Goal: Check status: Check status

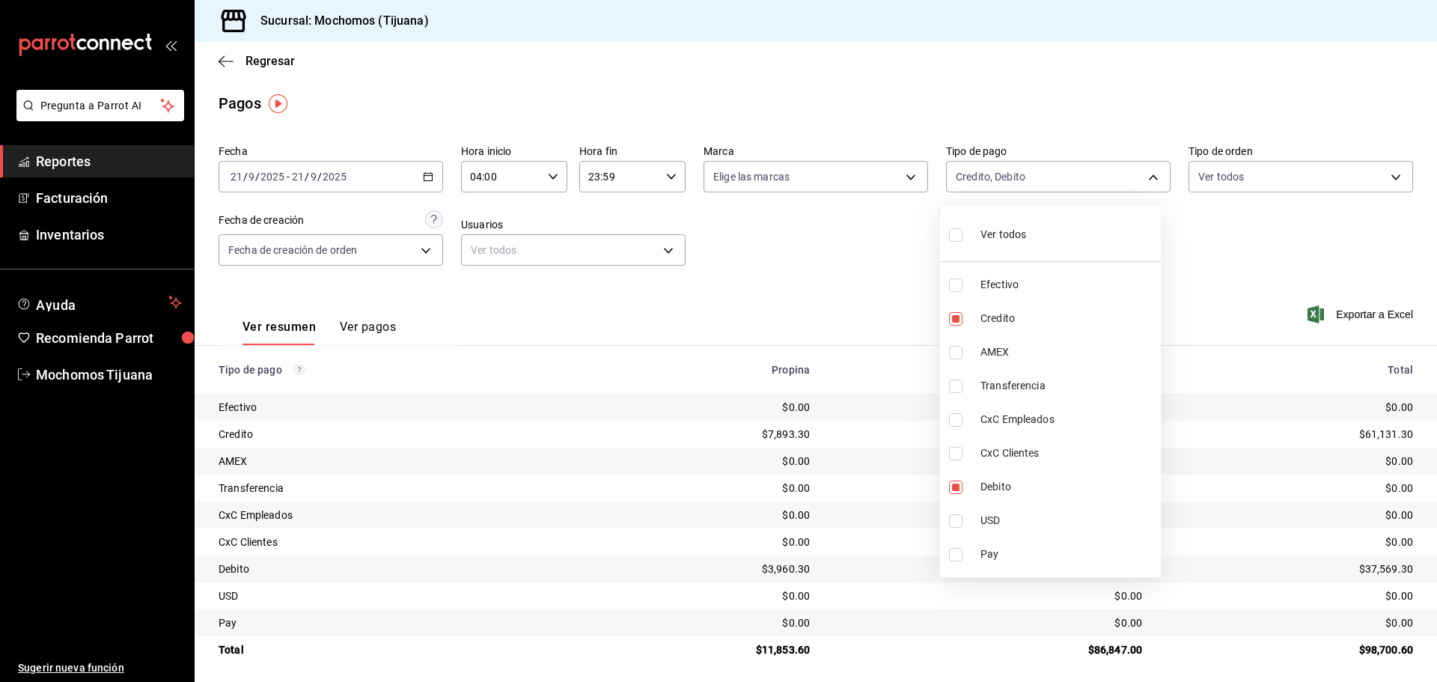
click at [227, 55] on div at bounding box center [718, 341] width 1437 height 682
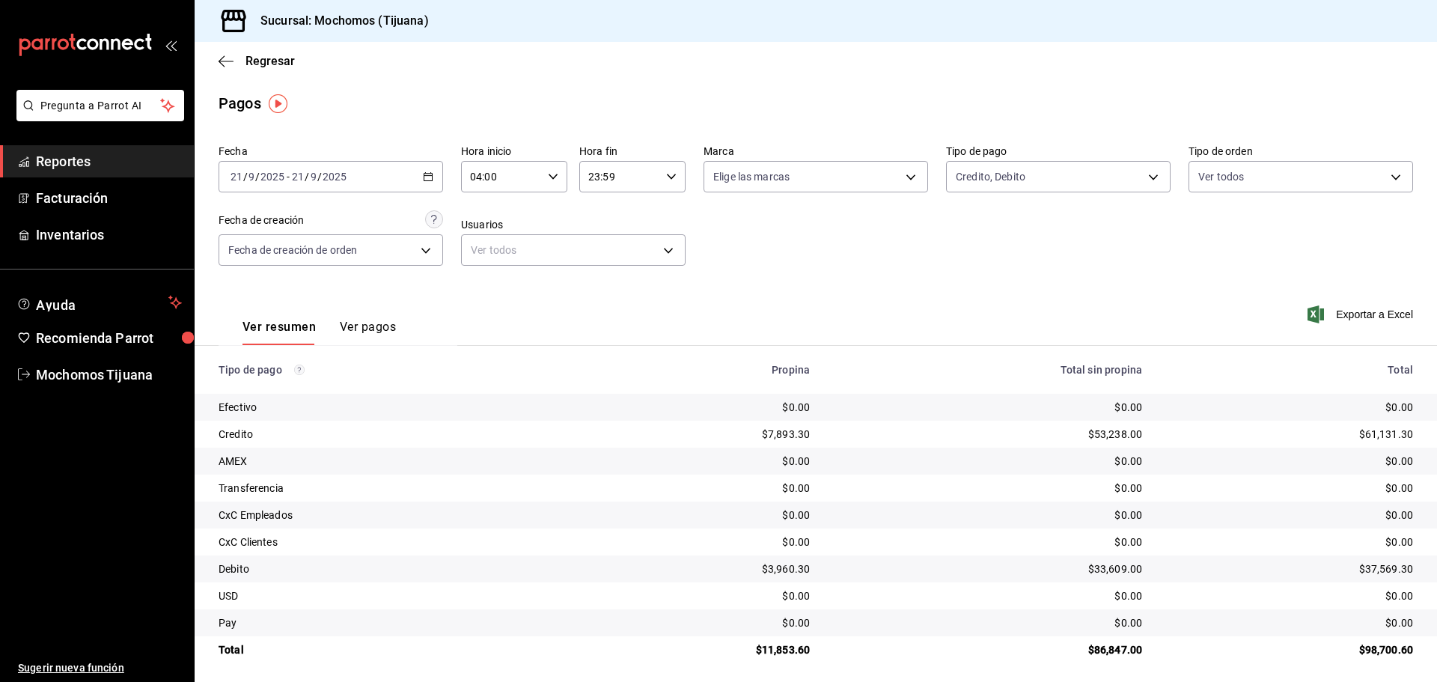
click at [227, 55] on icon "button" at bounding box center [225, 61] width 15 height 13
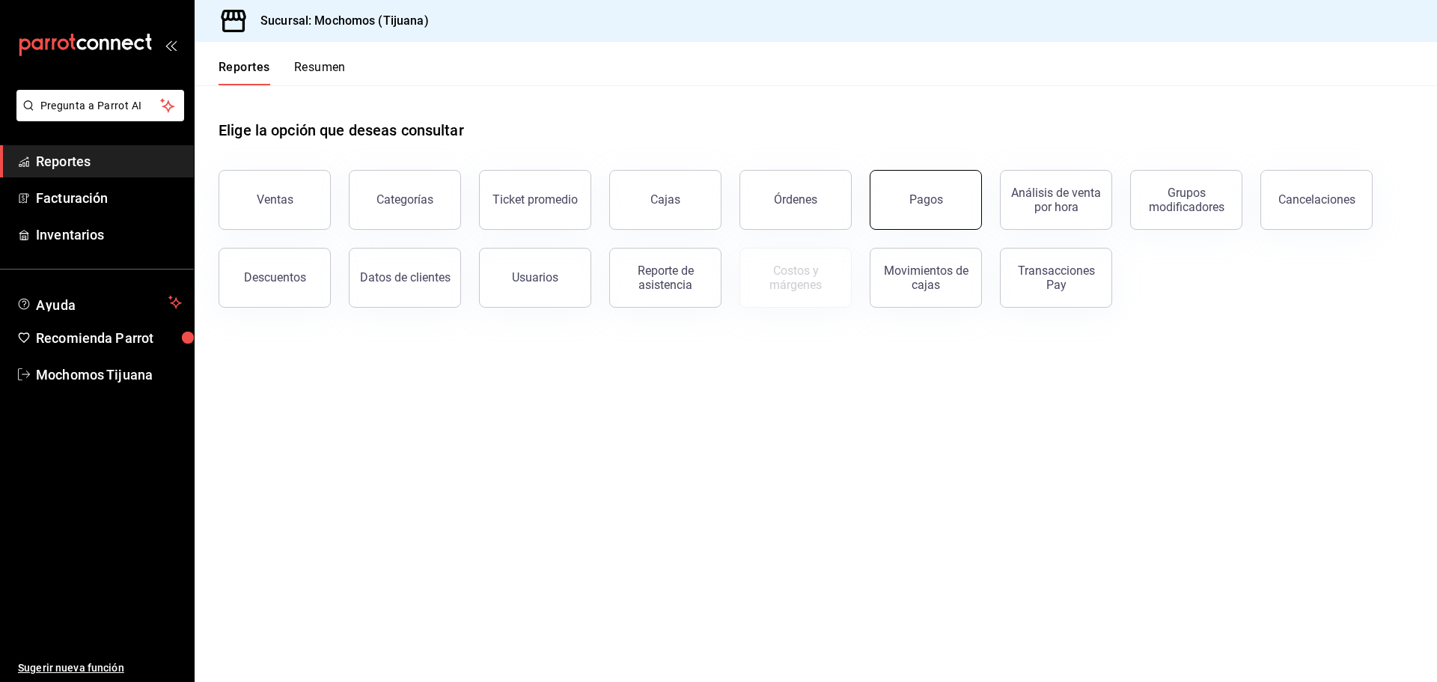
click at [962, 198] on button "Pagos" at bounding box center [925, 200] width 112 height 60
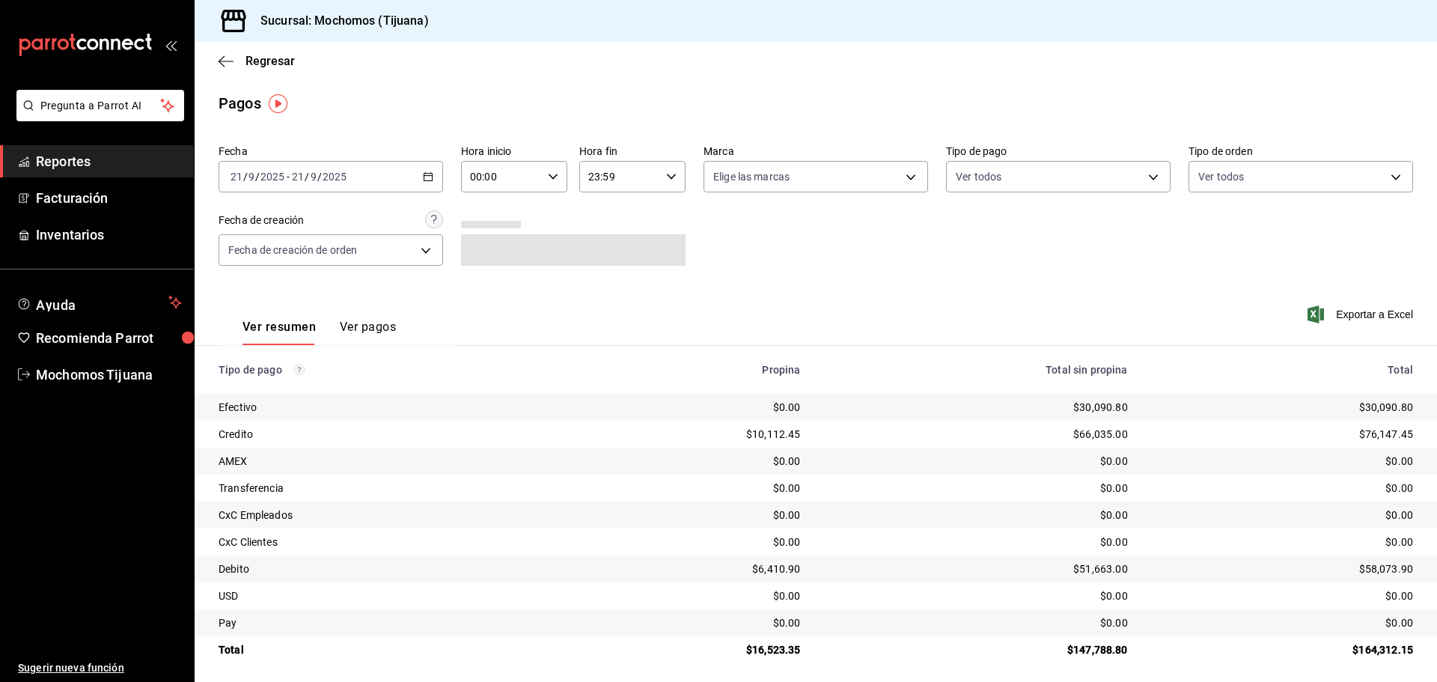
click at [557, 177] on div "00:00 Hora inicio" at bounding box center [514, 176] width 106 height 31
click at [487, 287] on span "04" at bounding box center [485, 284] width 29 height 12
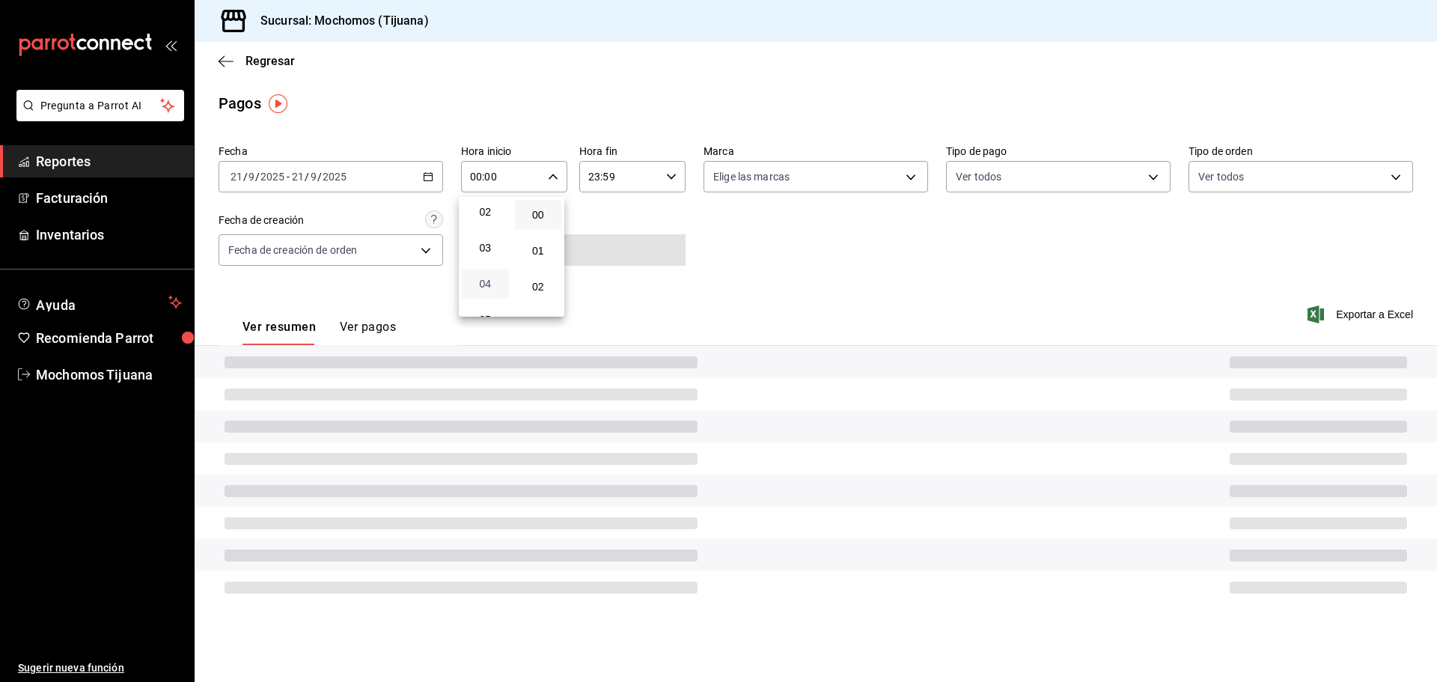
type input "04:00"
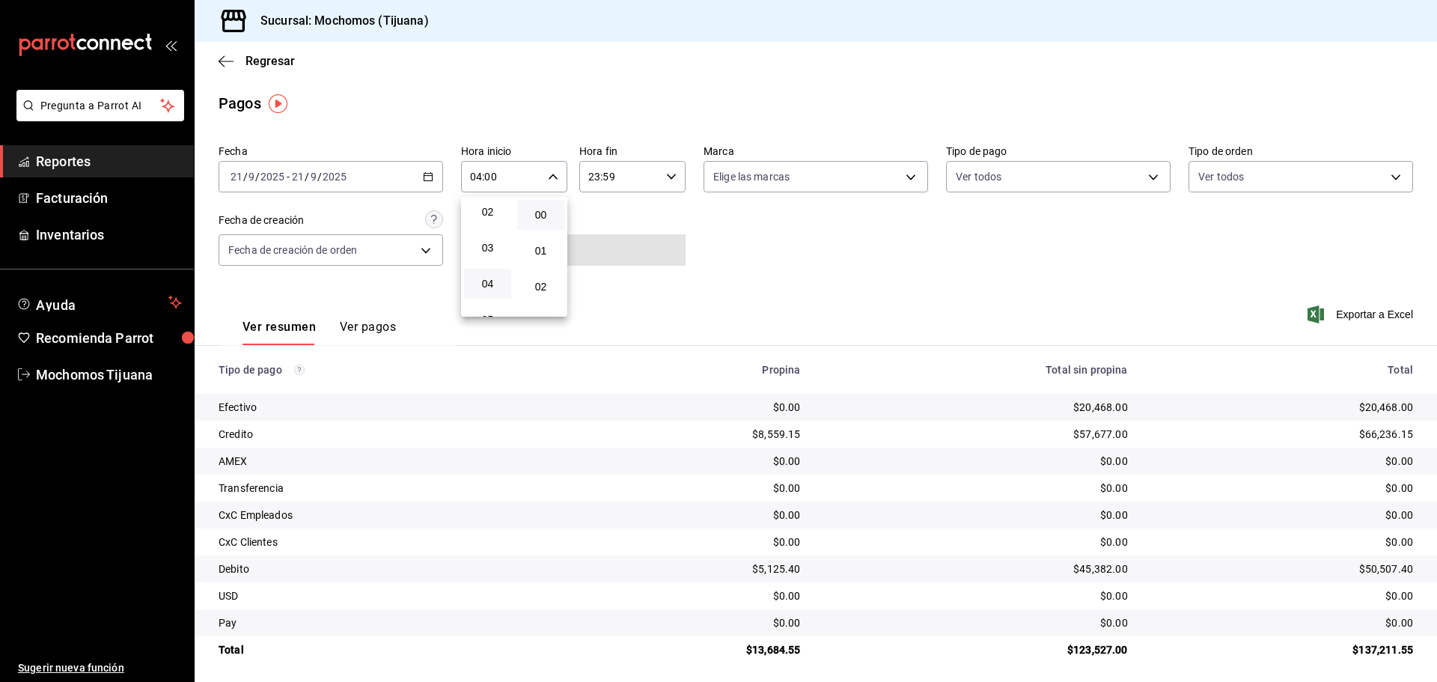
click at [1095, 175] on div at bounding box center [718, 341] width 1437 height 682
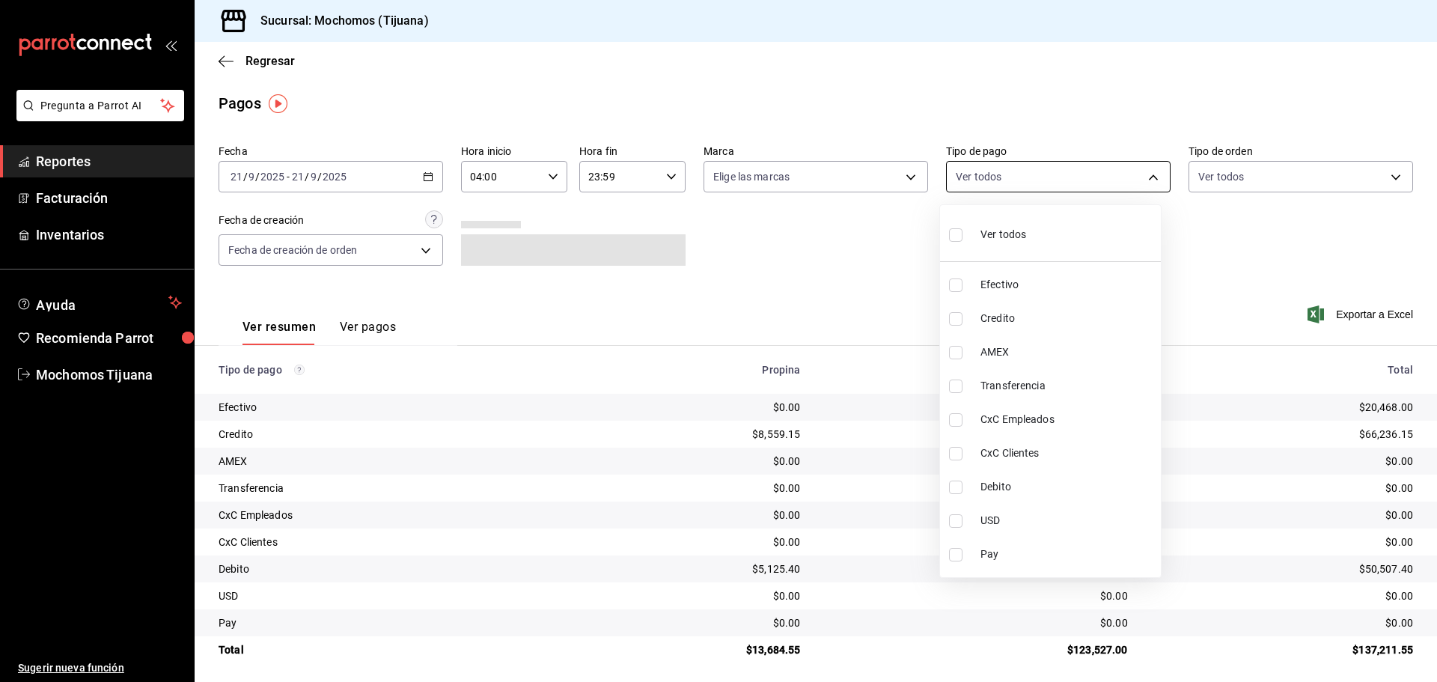
click at [1148, 183] on body "Pregunta a Parrot AI Reportes Facturación Inventarios Ayuda Recomienda Parrot M…" at bounding box center [718, 341] width 1437 height 682
click at [1205, 263] on div at bounding box center [718, 341] width 1437 height 682
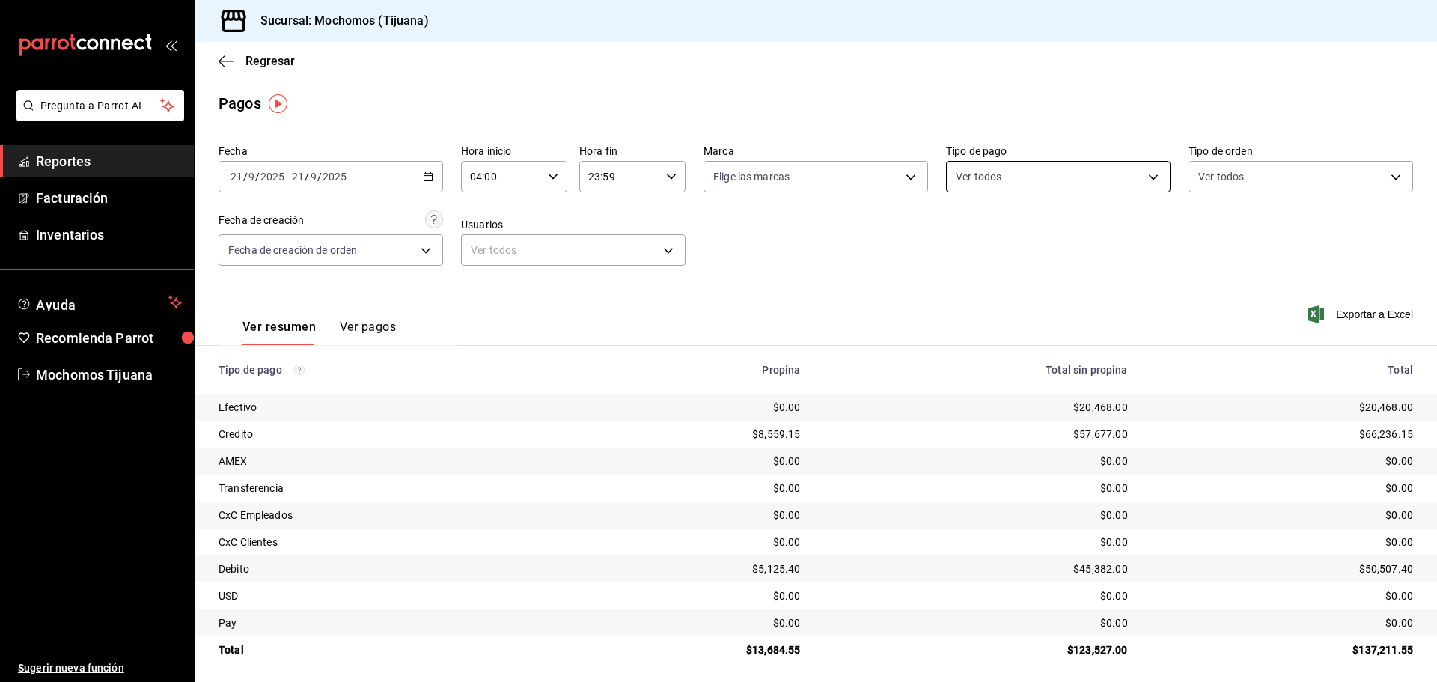
click at [1149, 179] on body "Pregunta a Parrot AI Reportes Facturación Inventarios Ayuda Recomienda Parrot M…" at bounding box center [718, 341] width 1437 height 682
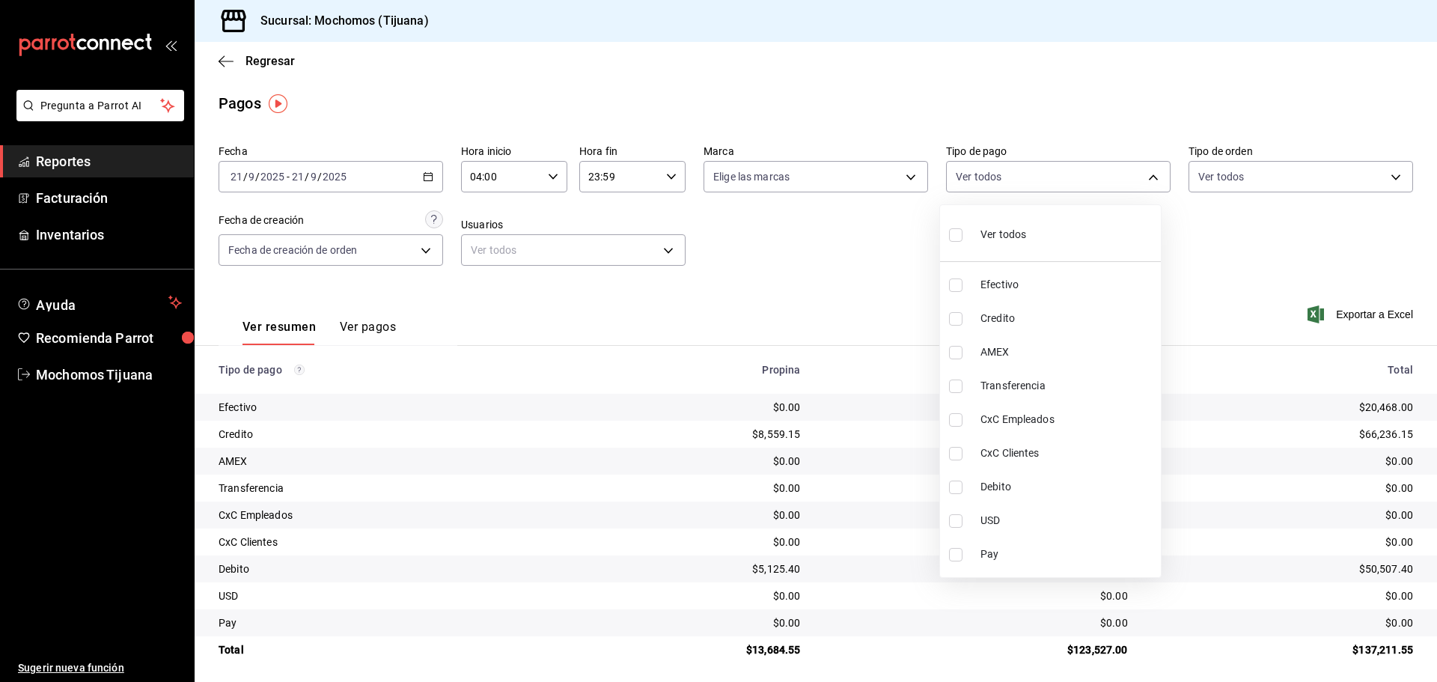
click at [1119, 325] on span "Credito" at bounding box center [1067, 319] width 174 height 16
type input "a27a072c-b141-4985-9f83-ae60dbe2196b"
checkbox input "true"
click at [1114, 485] on span "Debito" at bounding box center [1074, 487] width 174 height 16
type input "a27a072c-b141-4985-9f83-ae60dbe2196b,b7370aa5-450f-4a05-bab4-2784151f97fb"
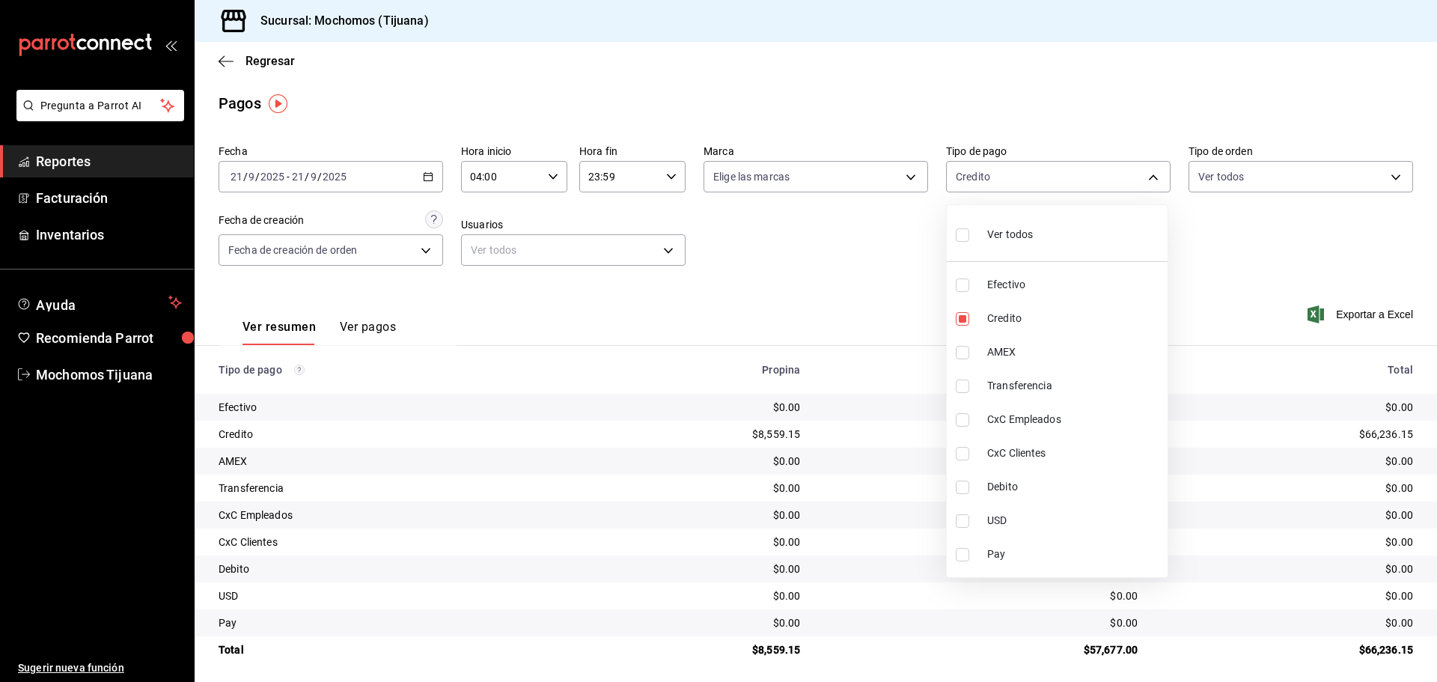
checkbox input "true"
click at [734, 322] on div at bounding box center [718, 341] width 1437 height 682
